Goal: Book appointment/travel/reservation

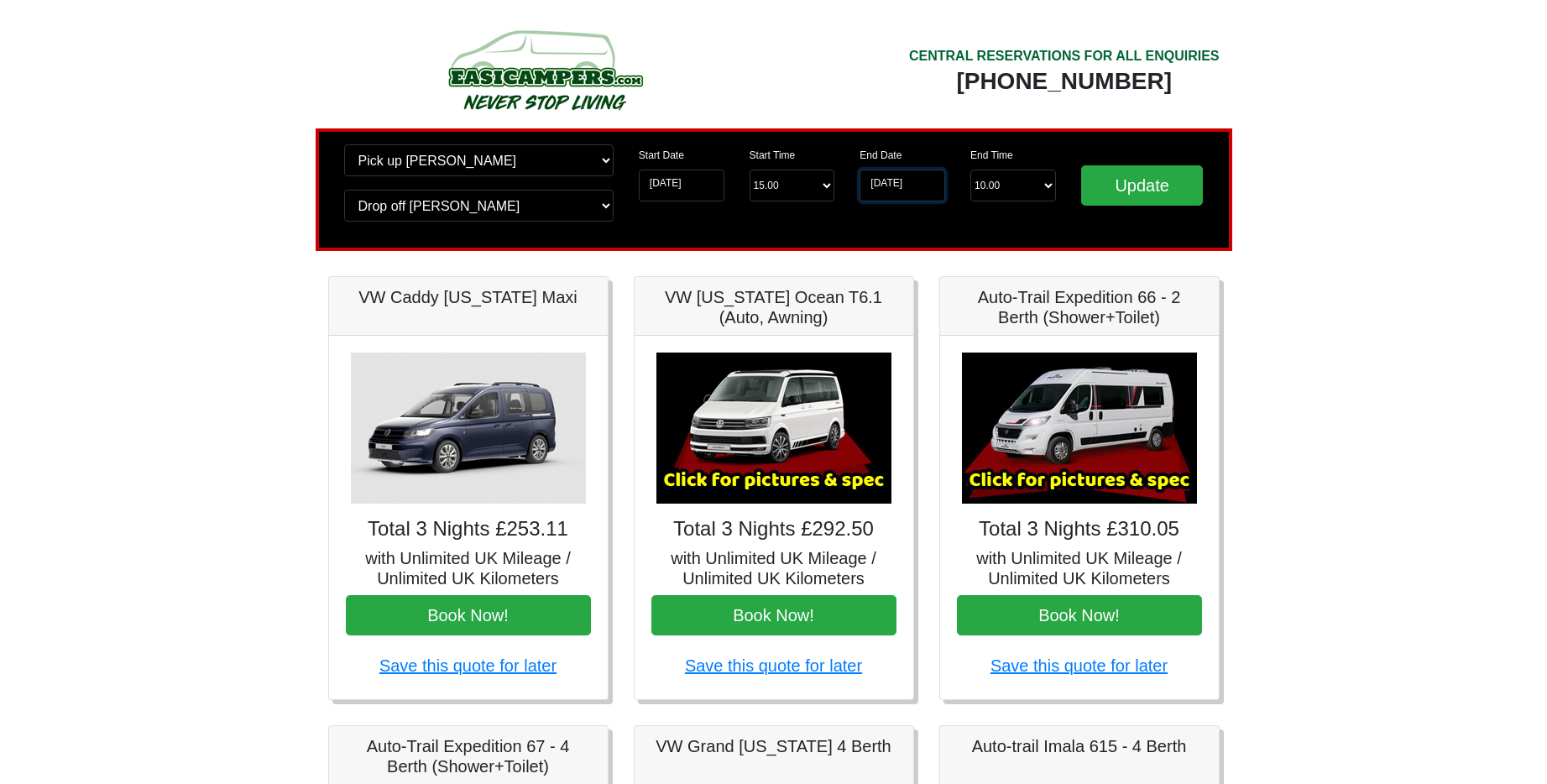
click at [900, 178] on input "[DATE]" at bounding box center [901, 184] width 86 height 32
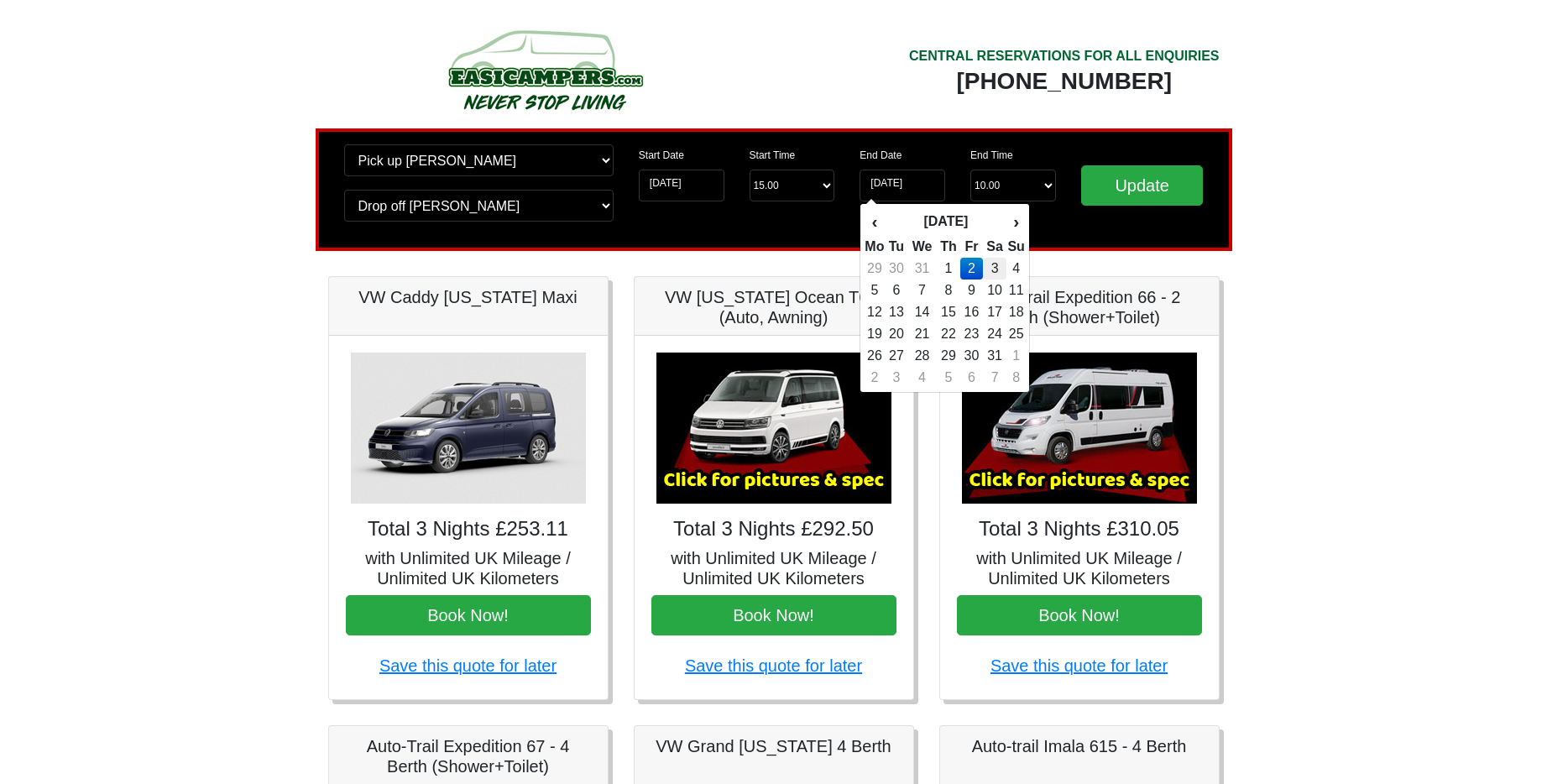
click at [994, 272] on td "3" at bounding box center [994, 268] width 24 height 22
type input "03-01-2026"
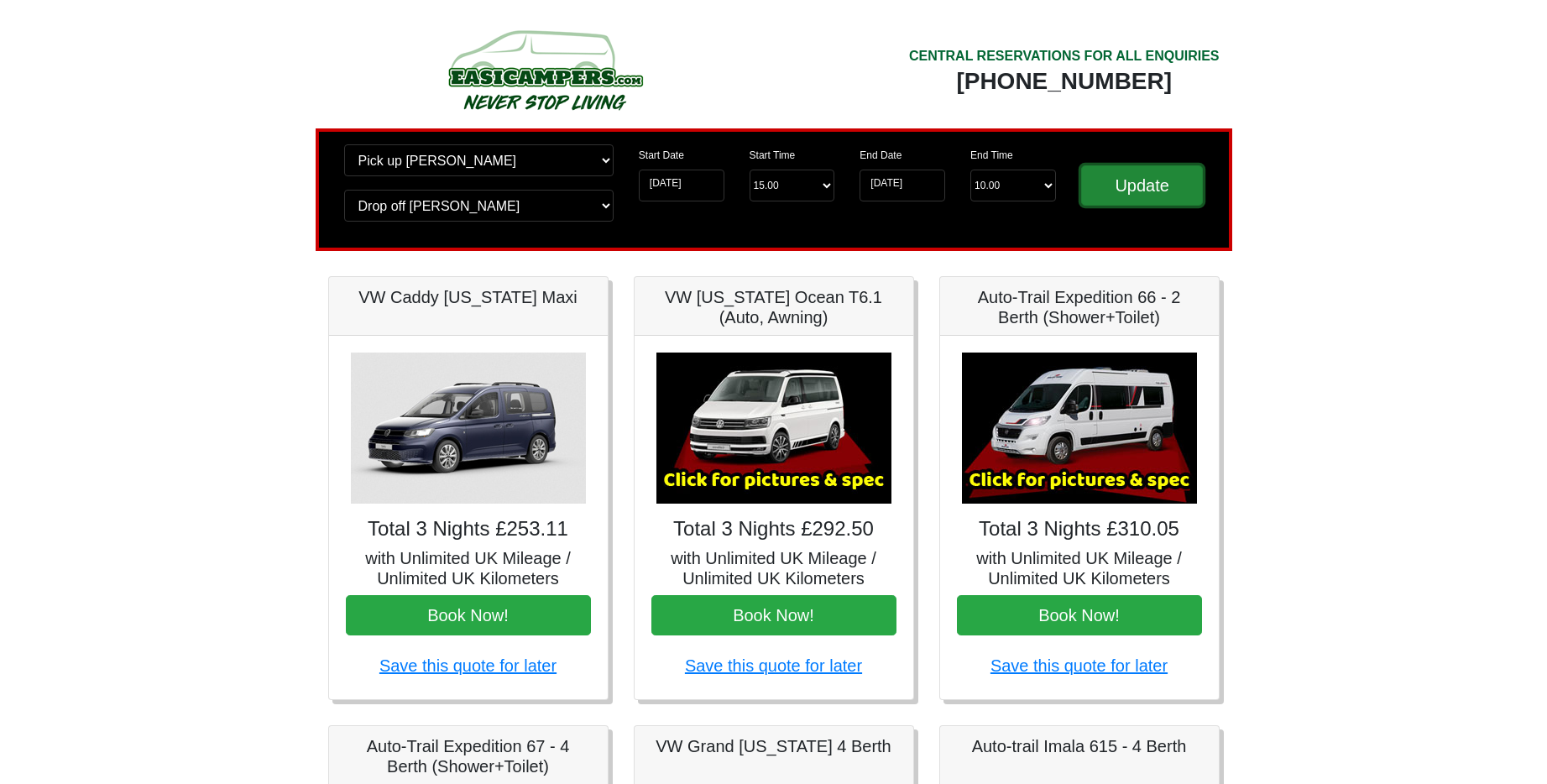
click at [1111, 184] on input "Update" at bounding box center [1142, 185] width 123 height 40
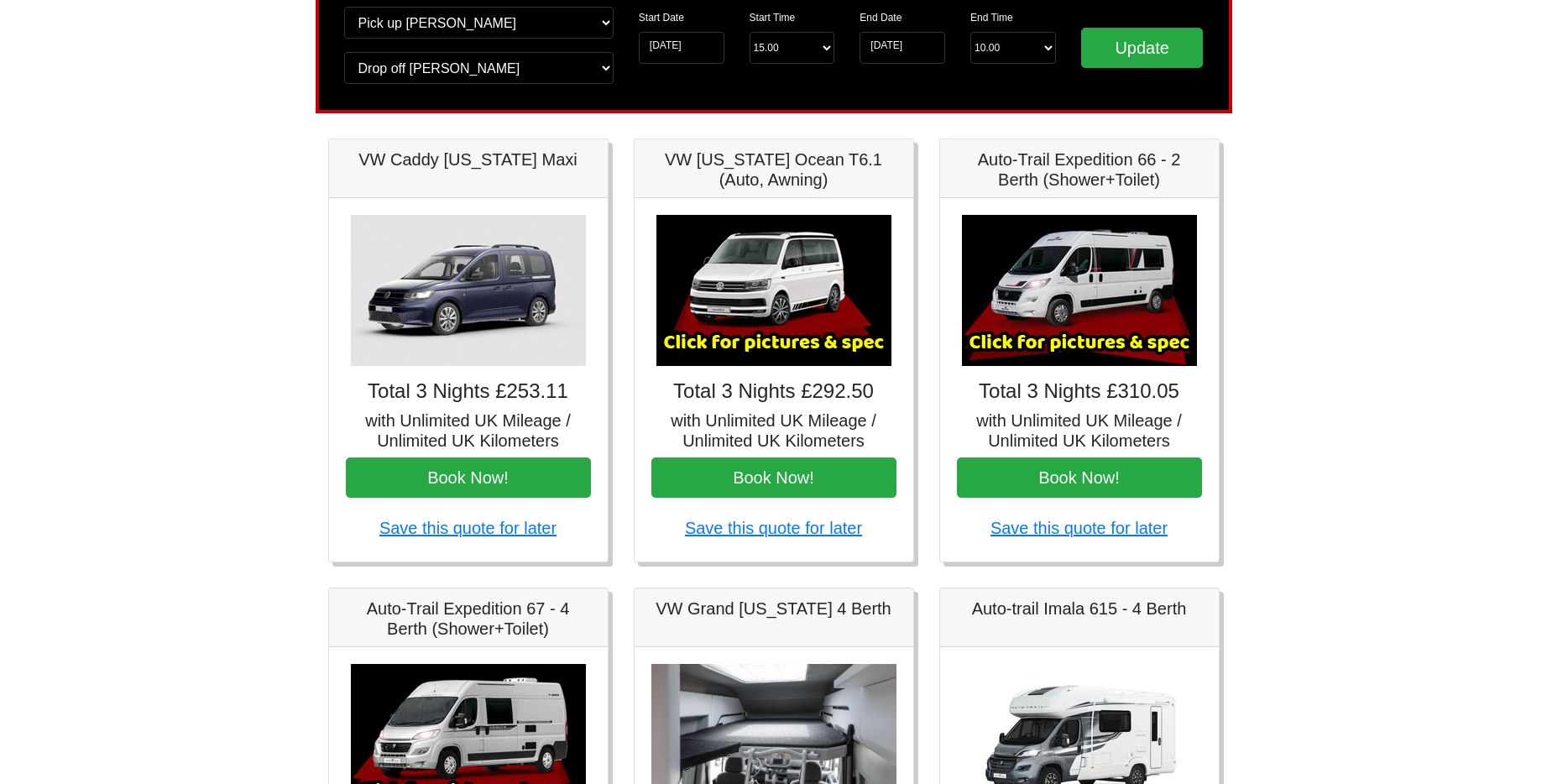
scroll to position [122, 0]
